Goal: Browse casually

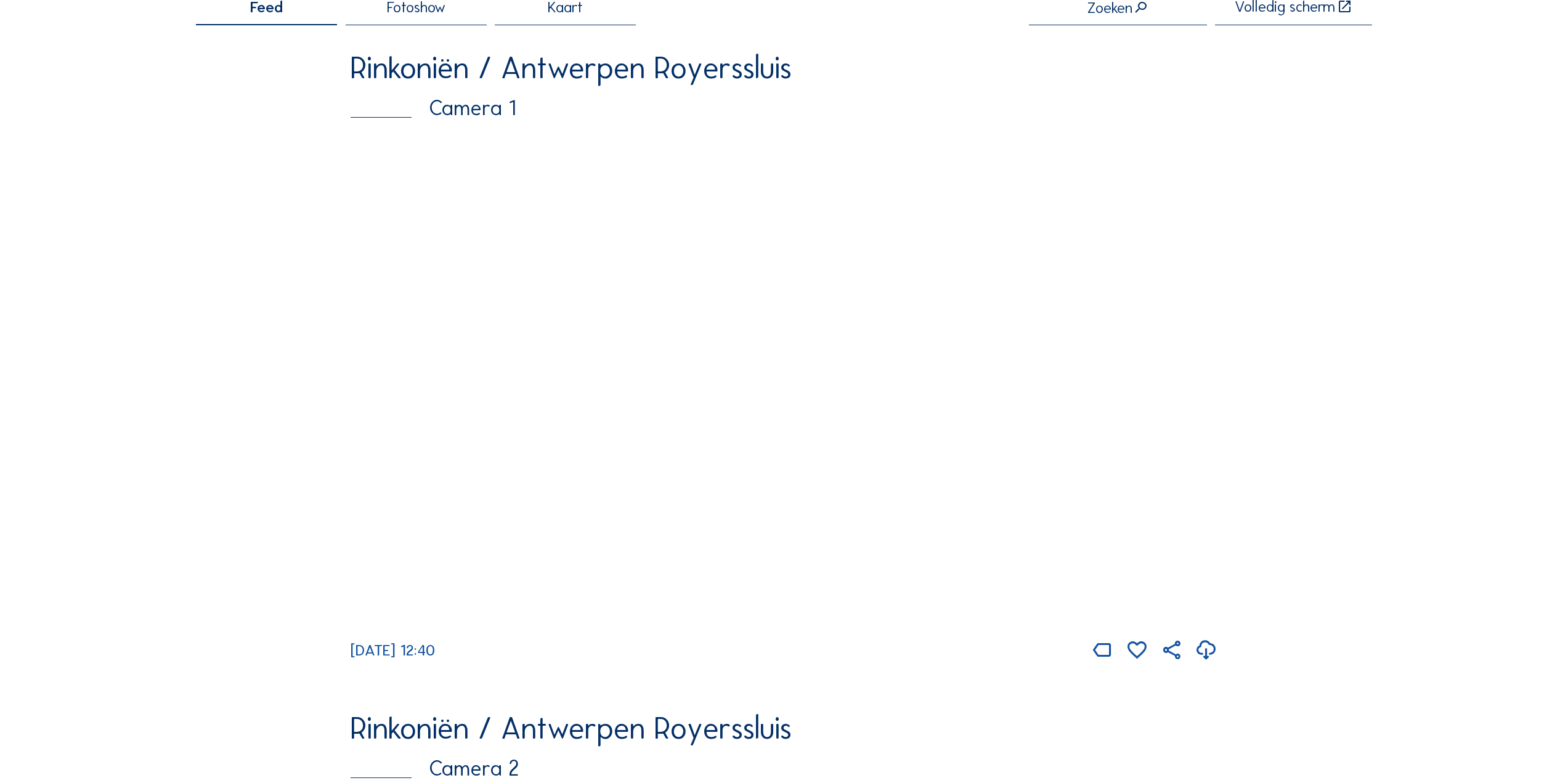
scroll to position [35, 0]
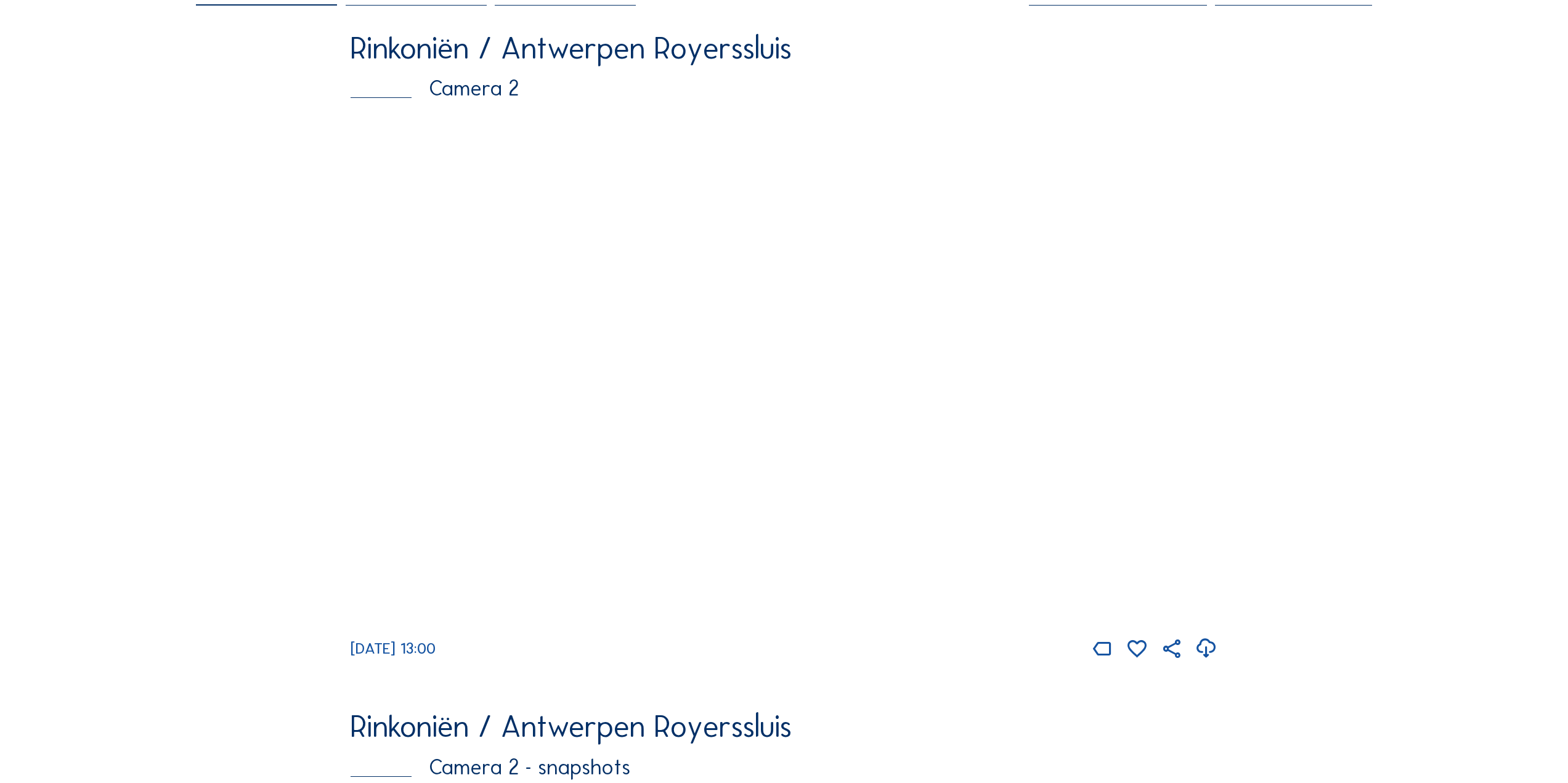
scroll to position [308, 0]
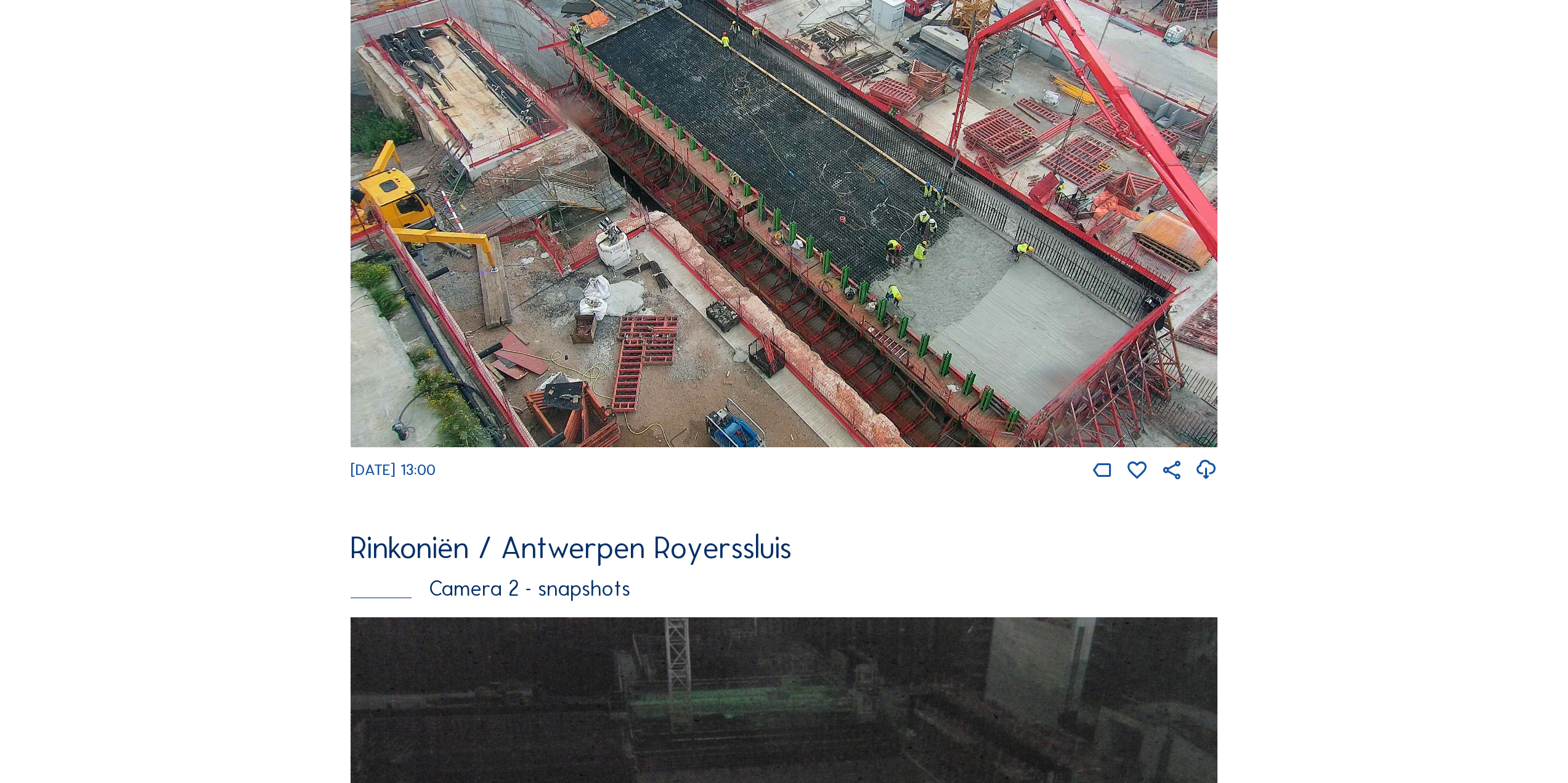
click at [575, 217] on img at bounding box center [784, 192] width 867 height 508
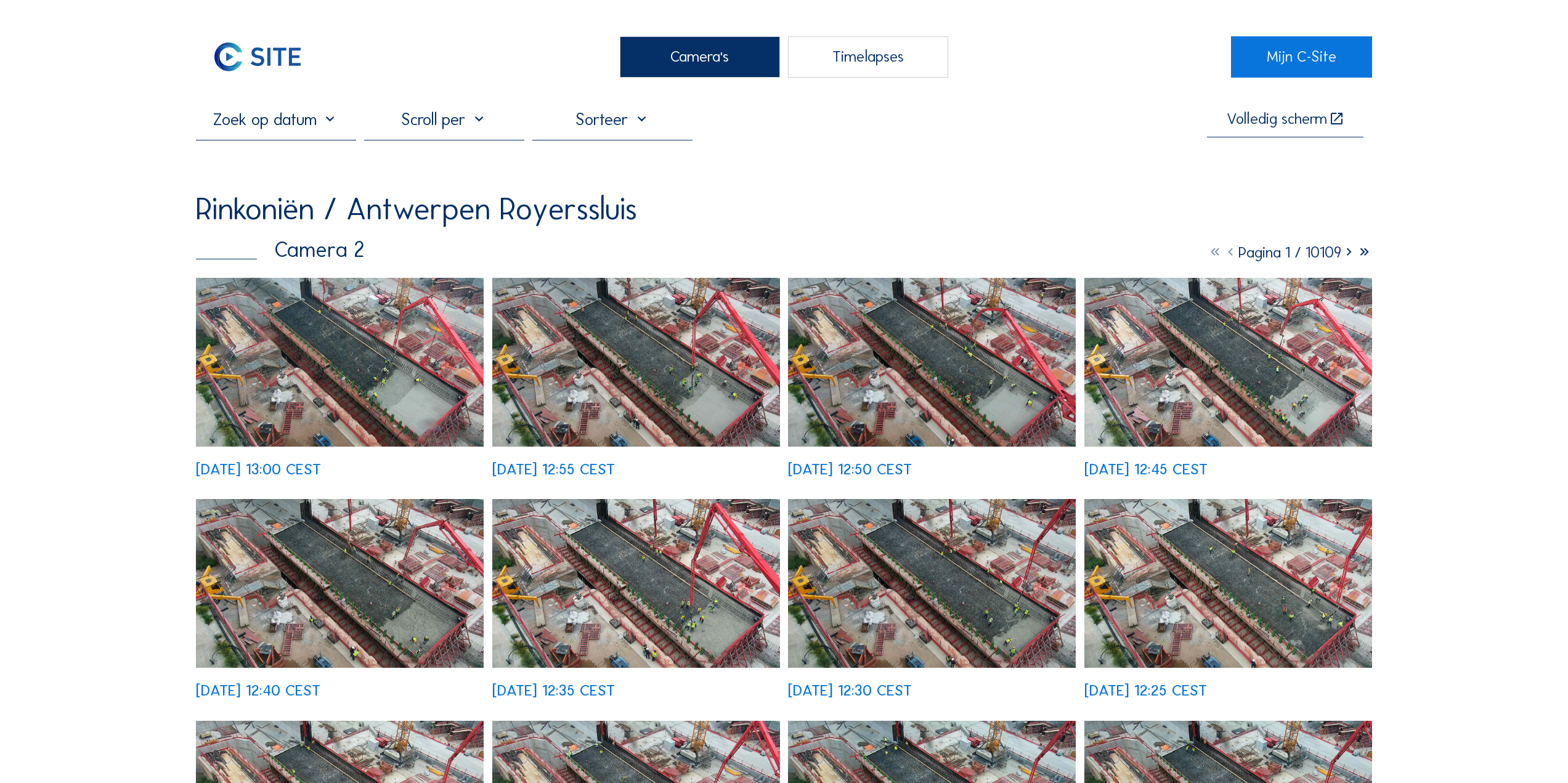
click at [414, 372] on img at bounding box center [340, 362] width 287 height 169
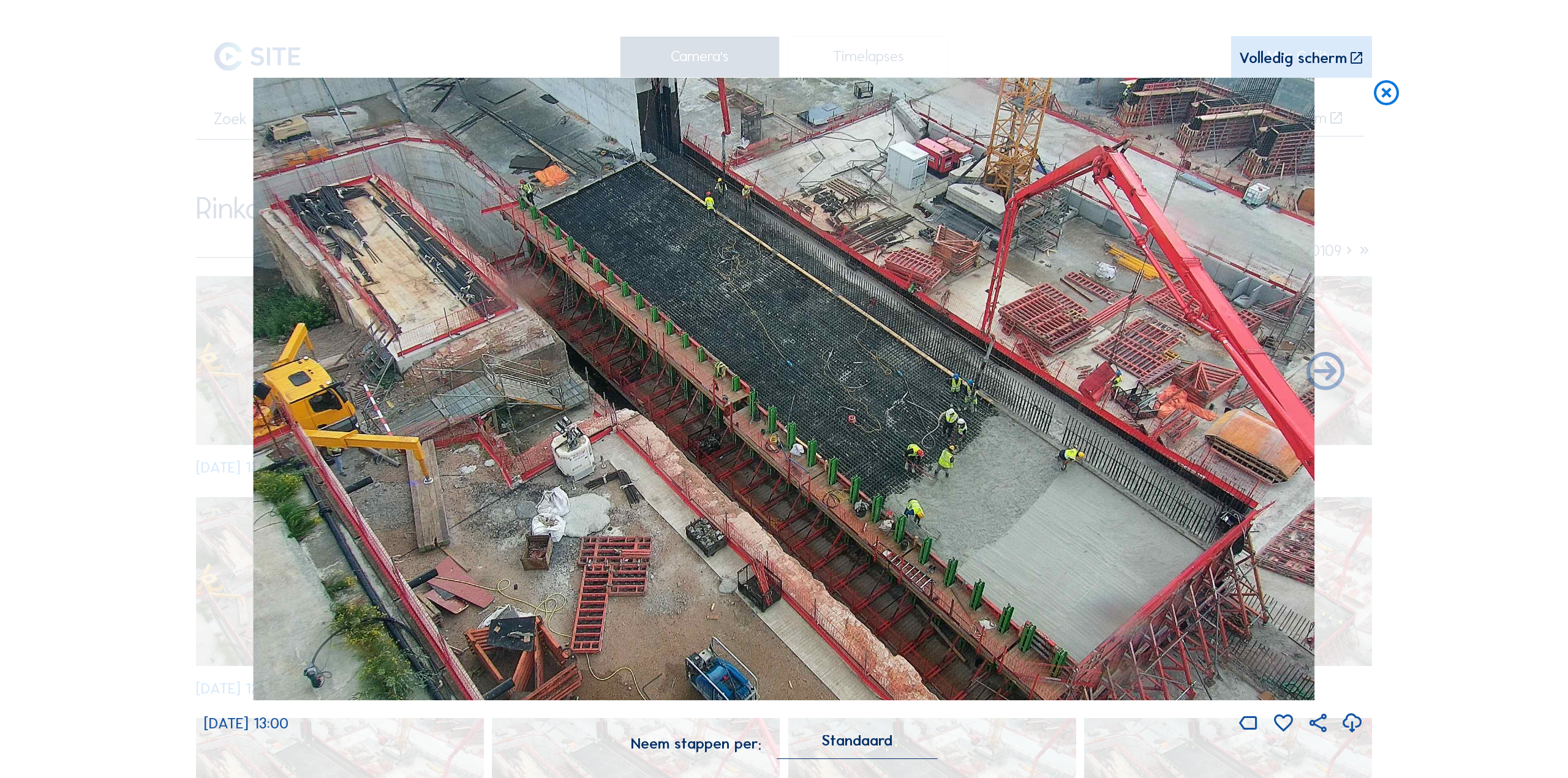
click at [1398, 92] on icon at bounding box center [1387, 93] width 31 height 32
